Goal: Transaction & Acquisition: Register for event/course

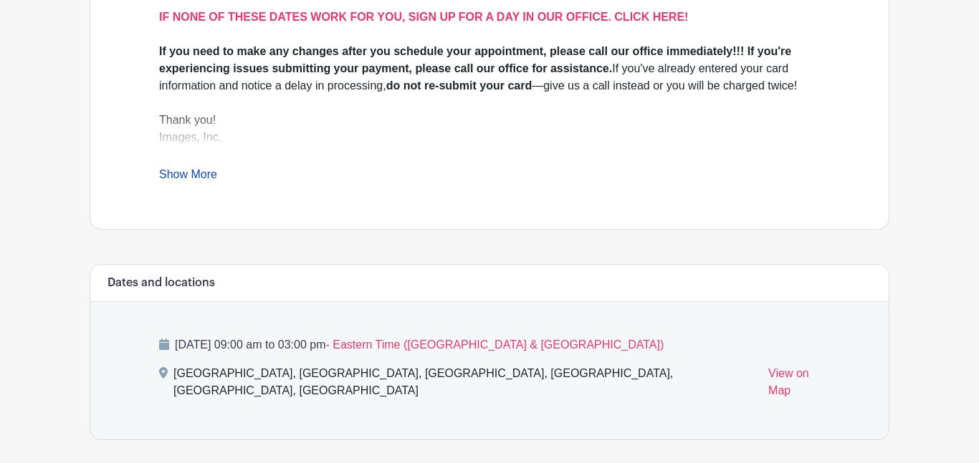
scroll to position [544, 0]
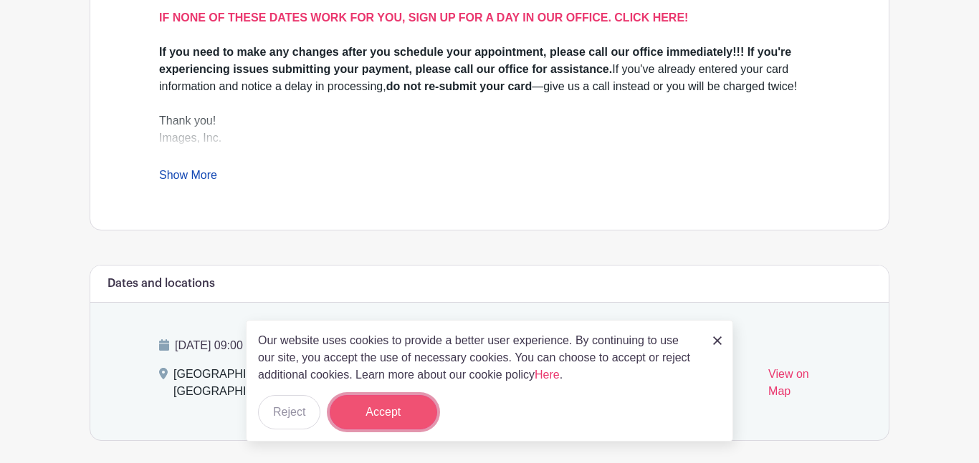
click at [386, 415] on button "Accept" at bounding box center [383, 412] width 107 height 34
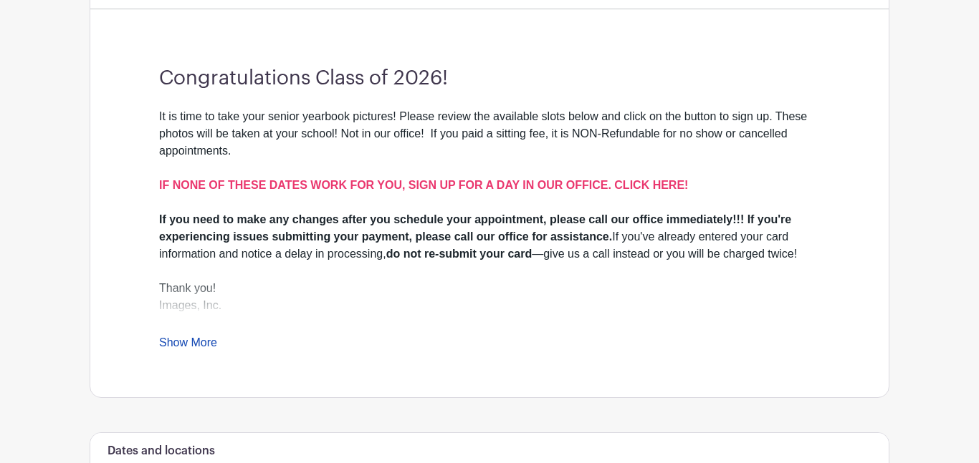
scroll to position [370, 0]
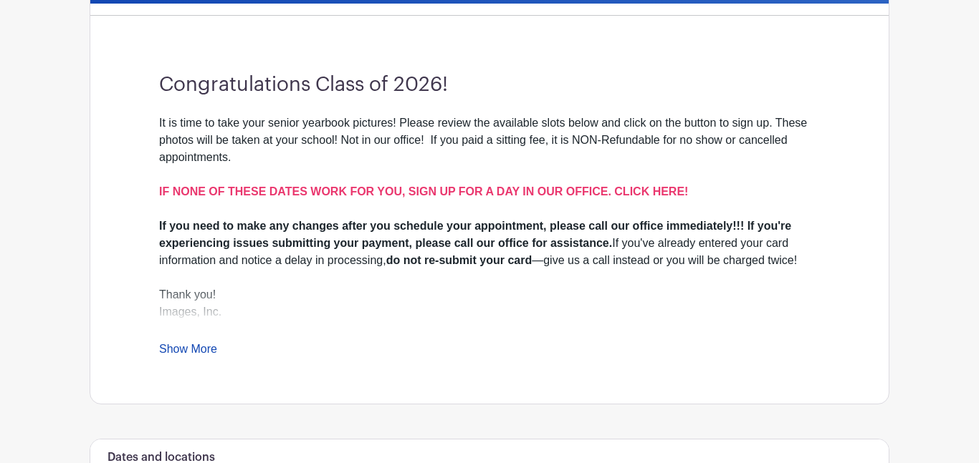
click at [205, 349] on link "Show More" at bounding box center [188, 352] width 58 height 18
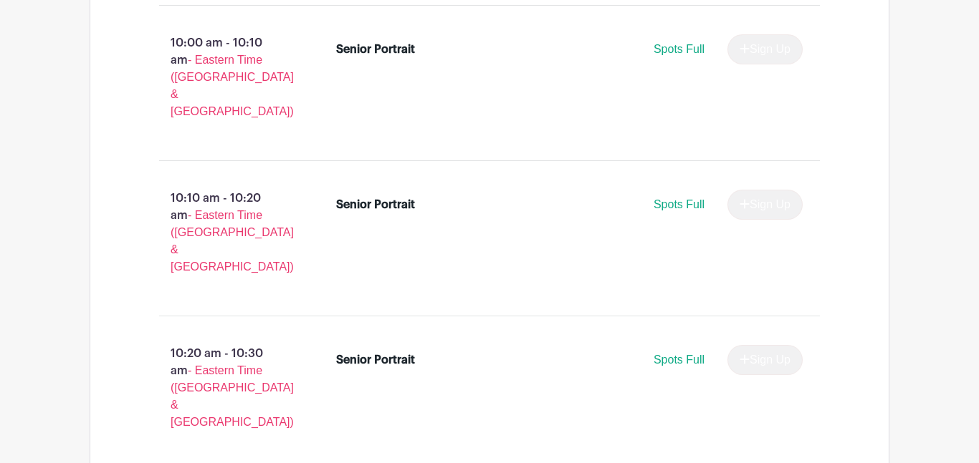
scroll to position [2008, 0]
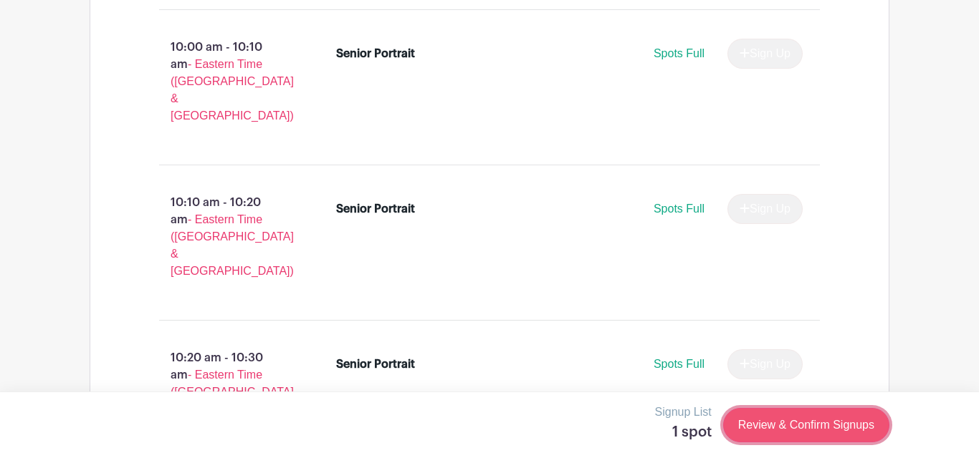
click at [805, 426] on link "Review & Confirm Signups" at bounding box center [806, 425] width 166 height 34
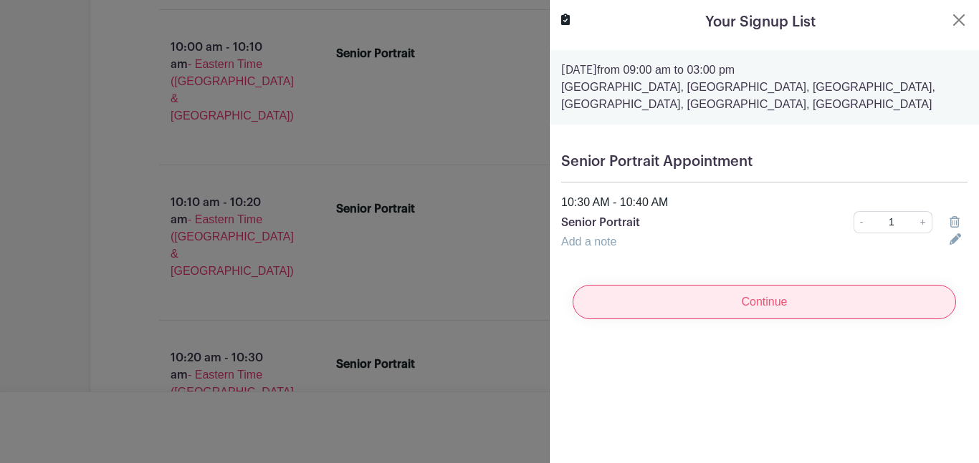
click at [732, 298] on input "Continue" at bounding box center [763, 302] width 383 height 34
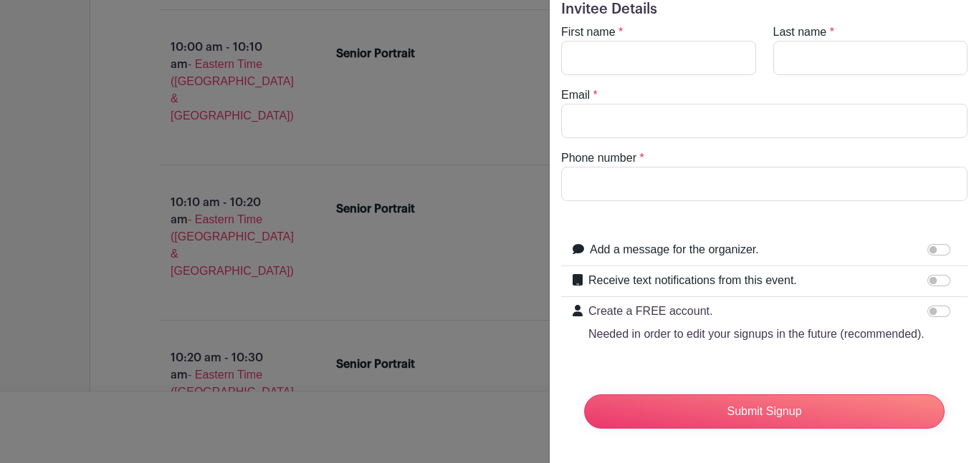
scroll to position [0, 0]
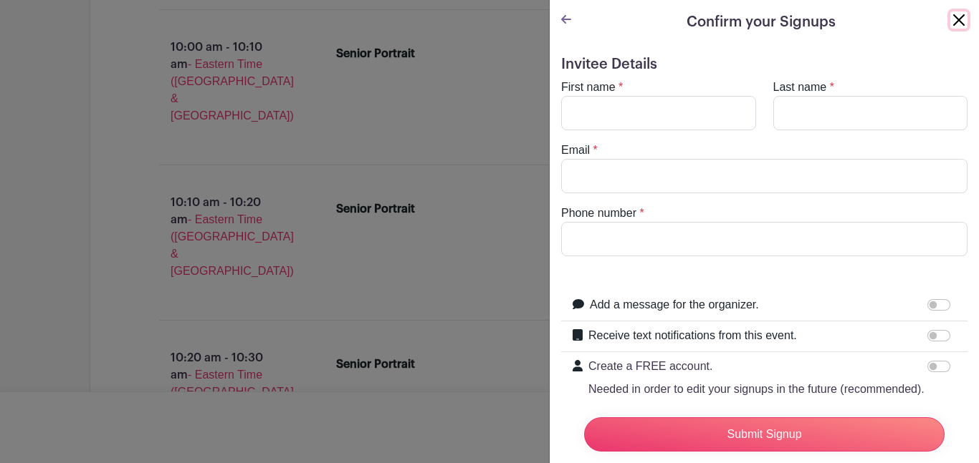
click at [956, 25] on button "Close" at bounding box center [958, 19] width 17 height 17
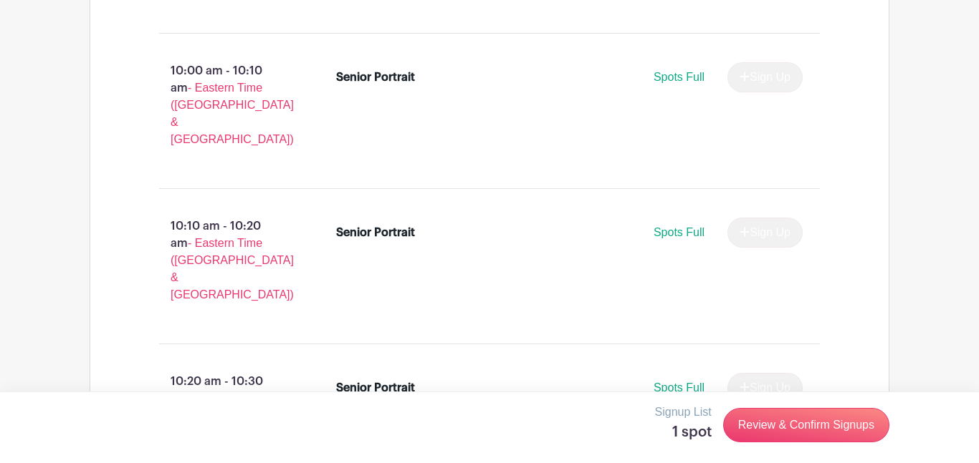
scroll to position [1987, 0]
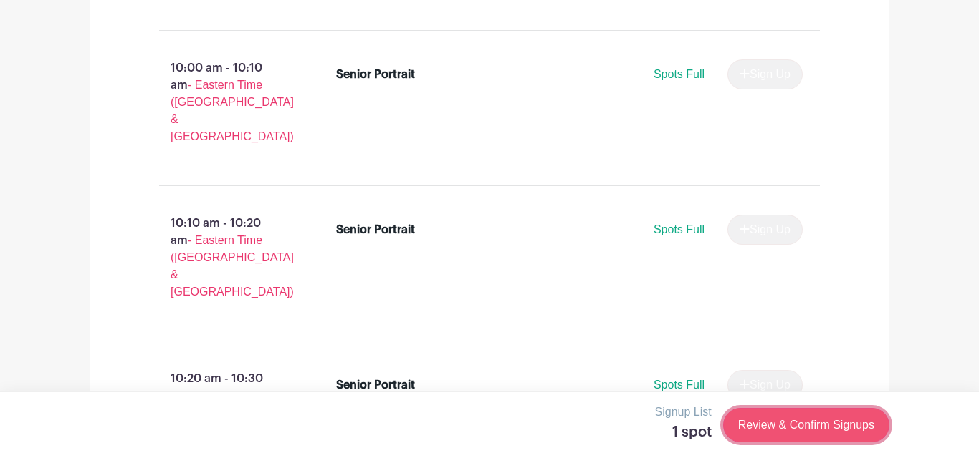
click at [757, 423] on link "Review & Confirm Signups" at bounding box center [806, 425] width 166 height 34
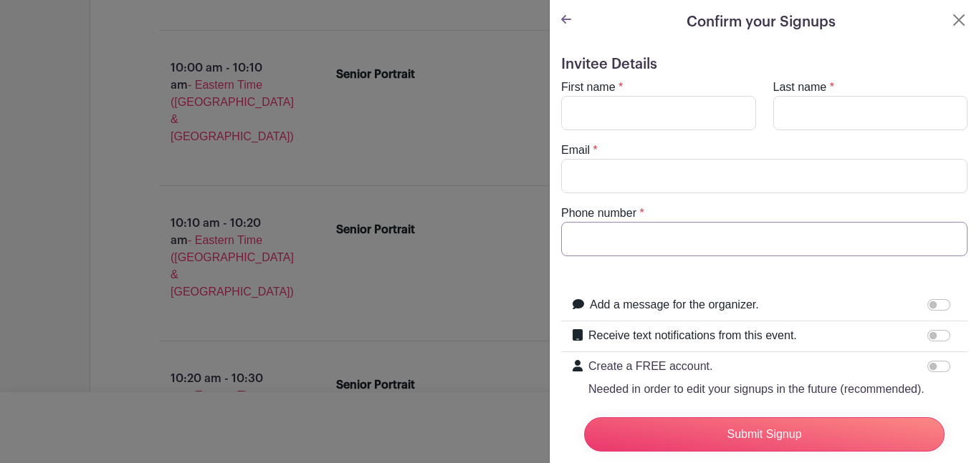
click at [676, 245] on input "Phone number" at bounding box center [764, 239] width 406 height 34
type input "8545340321"
click at [715, 178] on input "Email" at bounding box center [764, 176] width 406 height 34
type input "[EMAIL_ADDRESS][DOMAIN_NAME]"
click at [711, 109] on input "First name" at bounding box center [658, 113] width 195 height 34
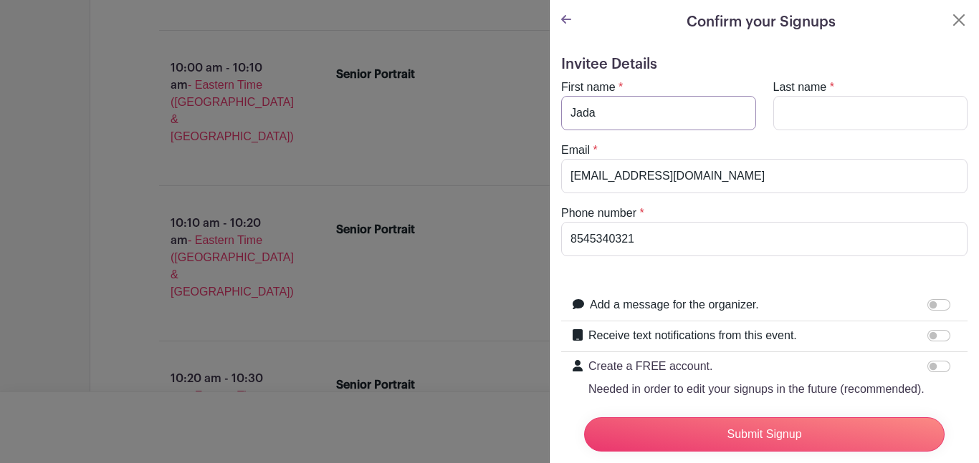
type input "Jada"
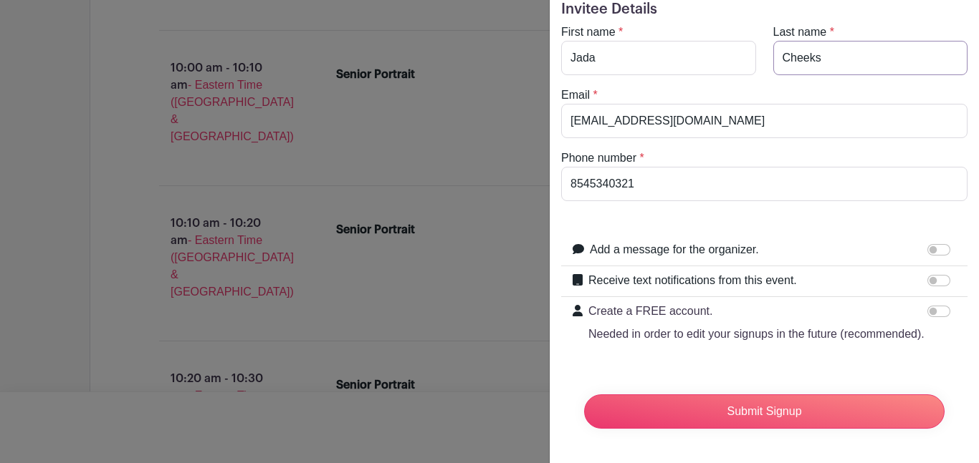
type input "Cheeks"
click at [948, 247] on input "Add a message for the organizer." at bounding box center [938, 249] width 23 height 11
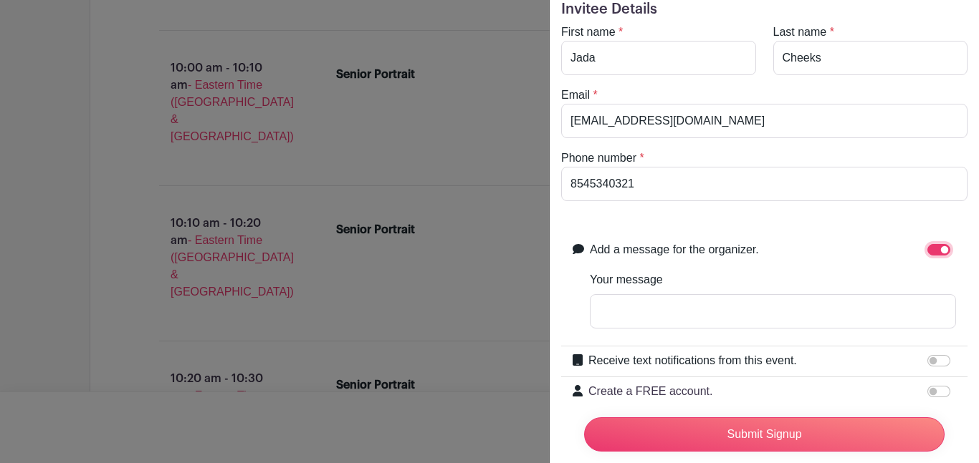
click at [938, 251] on input "Add a message for the organizer." at bounding box center [938, 249] width 23 height 11
checkbox input "false"
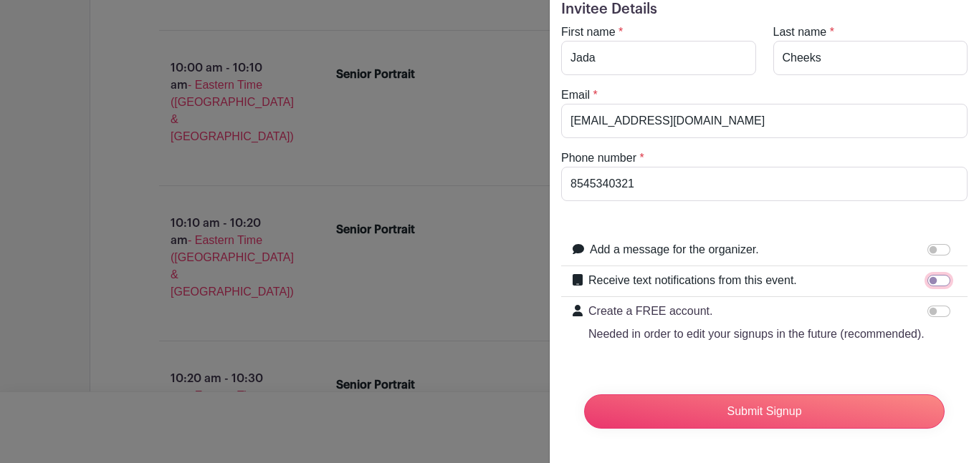
click at [935, 283] on input "Receive text notifications from this event." at bounding box center [938, 280] width 23 height 11
checkbox input "true"
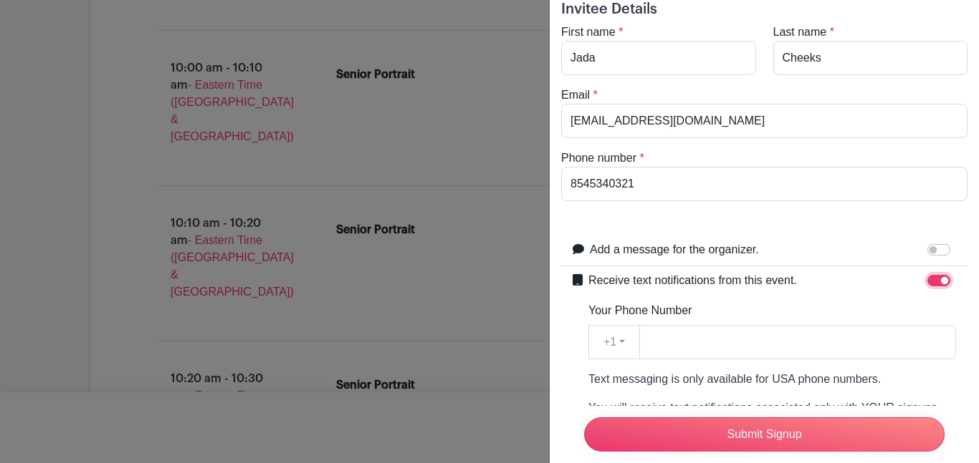
scroll to position [67, 0]
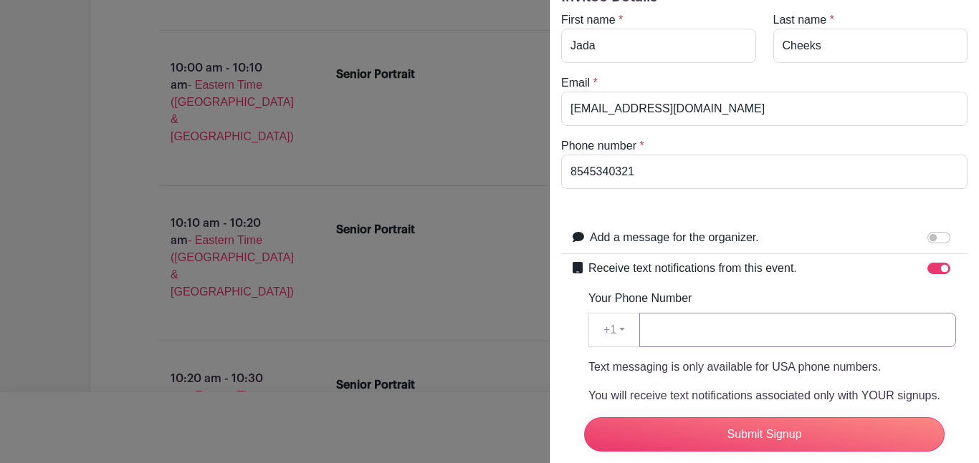
click at [685, 329] on input "Your Phone Number" at bounding box center [797, 330] width 317 height 34
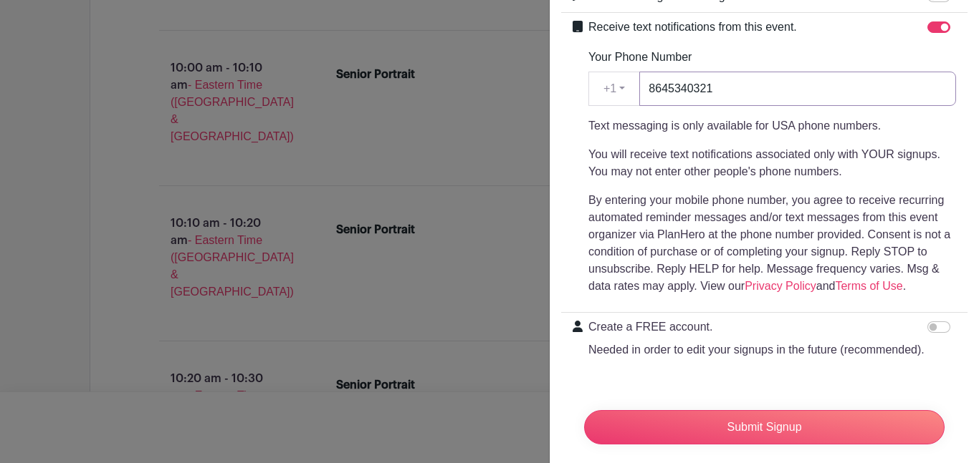
scroll to position [325, 0]
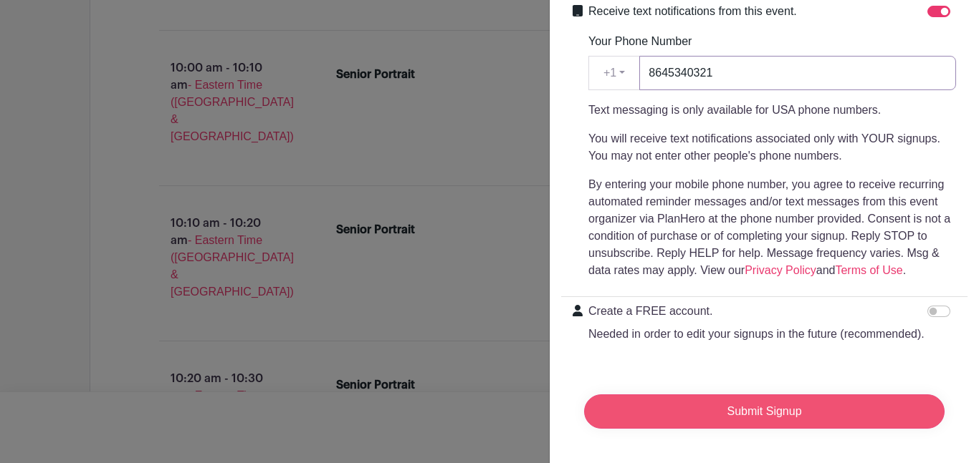
type input "8645340321"
click at [754, 399] on input "Submit Signup" at bounding box center [764, 412] width 360 height 34
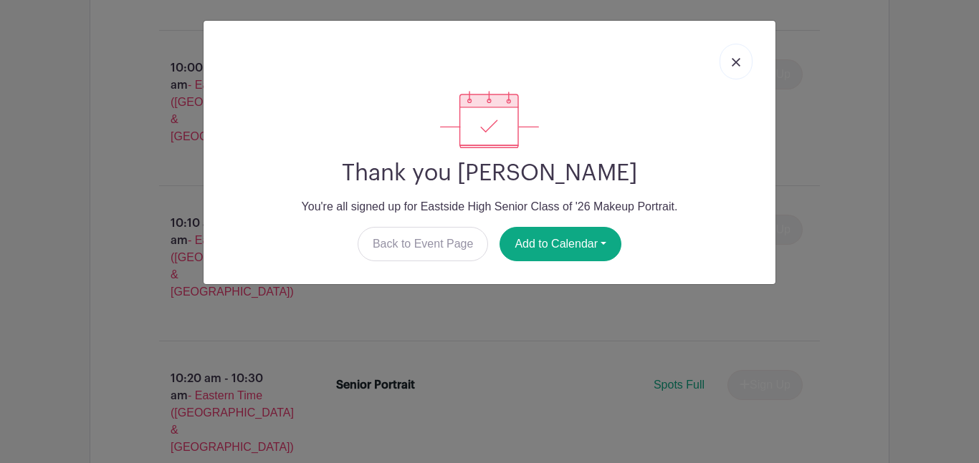
click at [729, 67] on link at bounding box center [735, 62] width 33 height 36
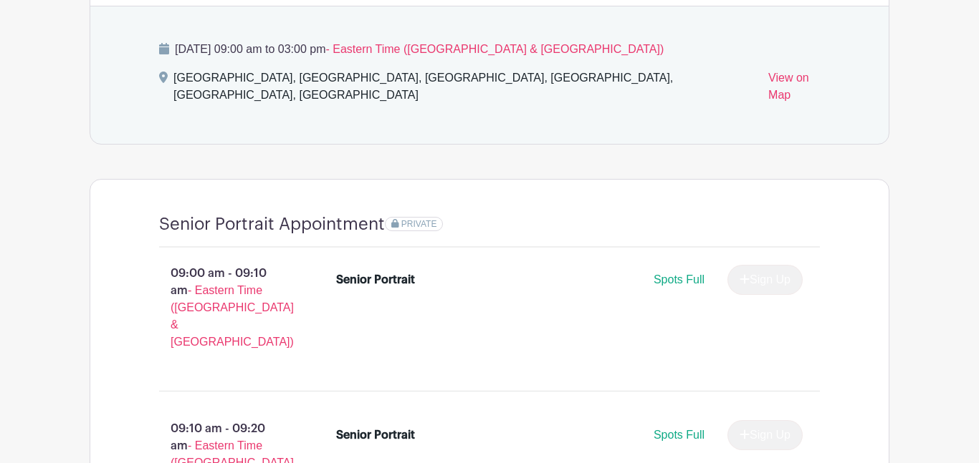
scroll to position [847, 0]
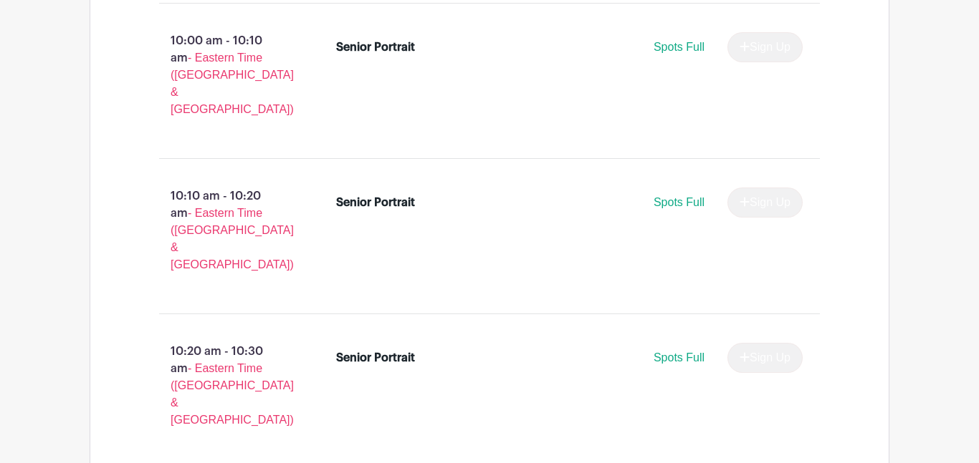
scroll to position [2016, 0]
